Goal: Task Accomplishment & Management: Manage account settings

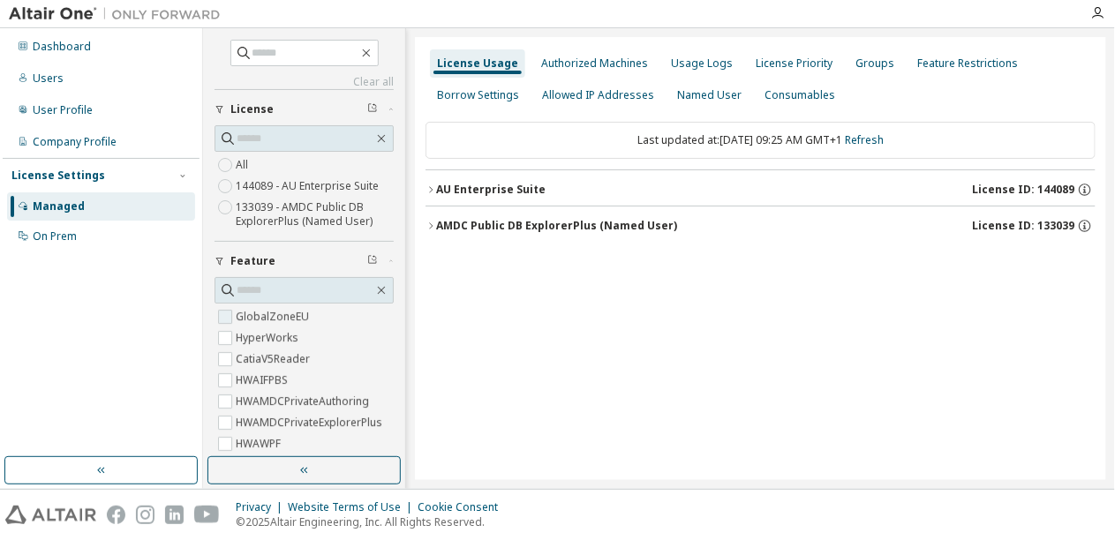
click at [271, 318] on label "GlobalZoneEU" at bounding box center [274, 316] width 77 height 21
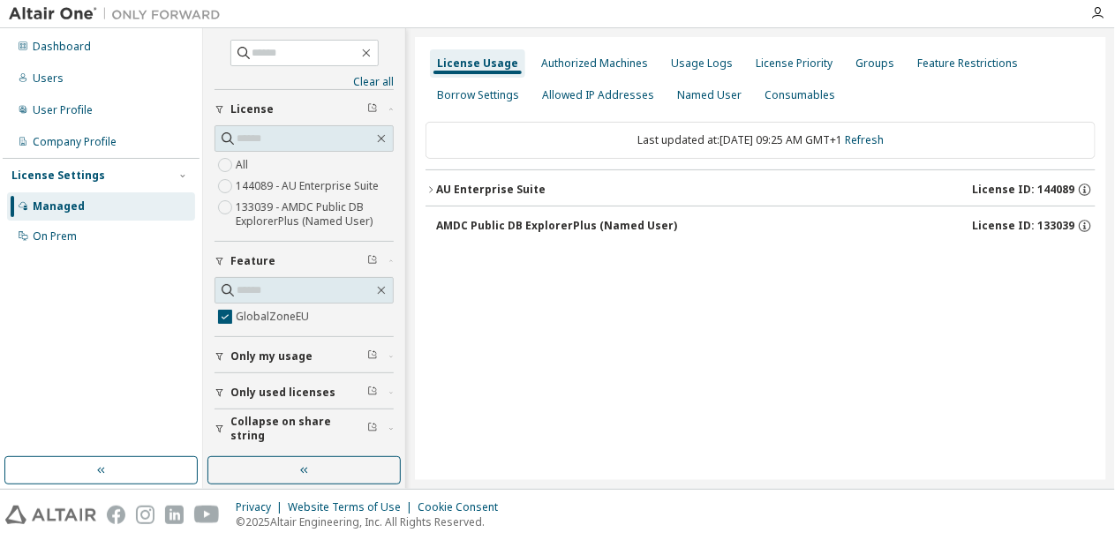
click at [215, 388] on div "Clear all Collapse on share string Only used licenses Only my usage Feature Glo…" at bounding box center [304, 243] width 197 height 424
click at [223, 388] on icon "button" at bounding box center [220, 393] width 11 height 11
click at [263, 420] on span "Collapse on share string" at bounding box center [298, 429] width 137 height 28
click at [494, 182] on div "AU Enterprise Suite License ID: 144089" at bounding box center [766, 190] width 660 height 16
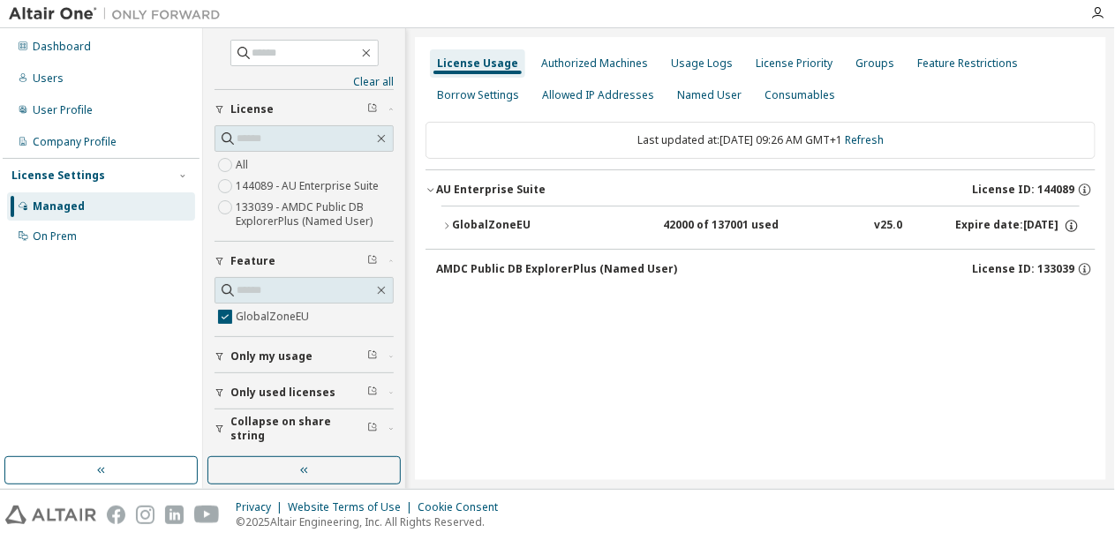
click at [487, 227] on div "GlobalZoneEU" at bounding box center [531, 226] width 159 height 16
